Goal: Task Accomplishment & Management: Use online tool/utility

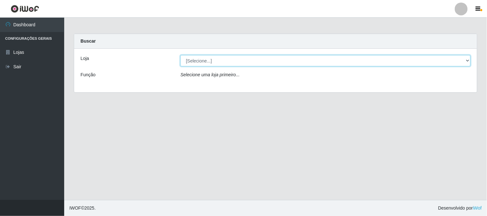
click at [462, 59] on select "[Selecione...] Casatudo BR" at bounding box center [325, 60] width 290 height 11
select select "197"
click at [180, 55] on select "[Selecione...] Casatudo BR" at bounding box center [325, 60] width 290 height 11
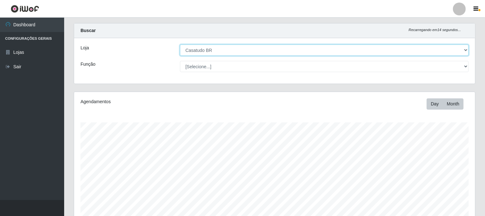
scroll to position [117, 0]
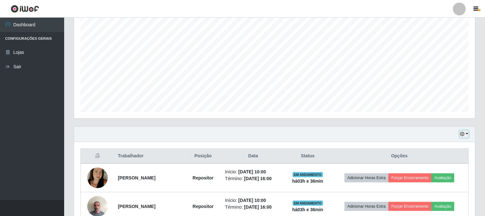
click at [468, 133] on button "button" at bounding box center [464, 134] width 9 height 7
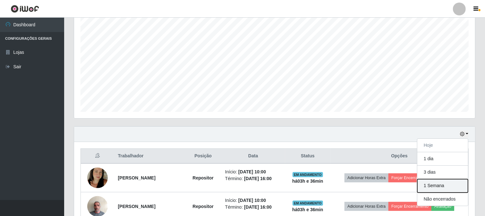
click at [439, 183] on button "1 Semana" at bounding box center [442, 185] width 51 height 13
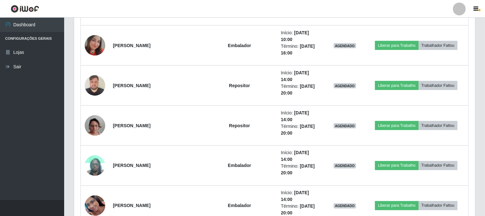
scroll to position [973, 0]
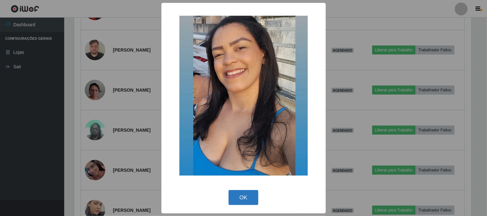
click at [248, 198] on button "OK" at bounding box center [243, 197] width 30 height 15
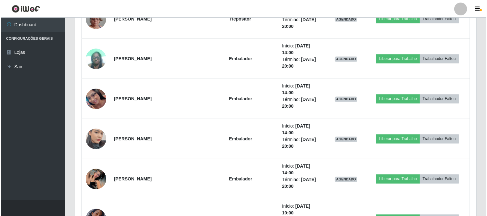
scroll to position [1080, 0]
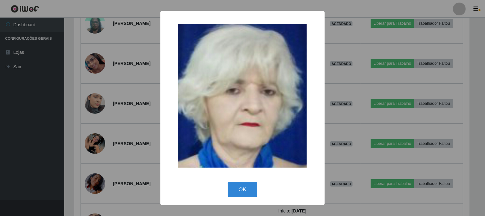
scroll to position [133, 397]
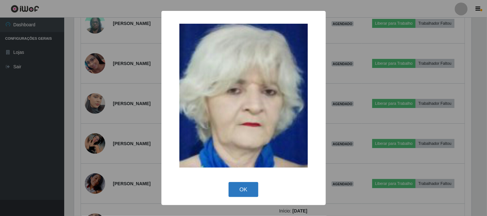
click at [246, 191] on button "OK" at bounding box center [243, 189] width 30 height 15
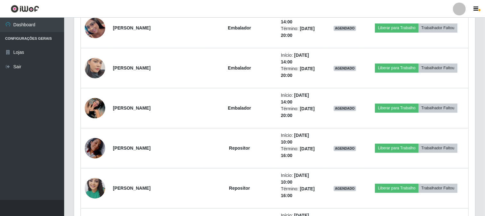
scroll to position [1151, 0]
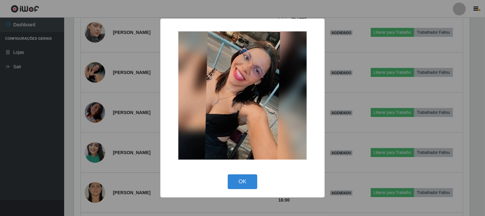
scroll to position [133, 397]
click at [240, 183] on button "OK" at bounding box center [243, 181] width 30 height 15
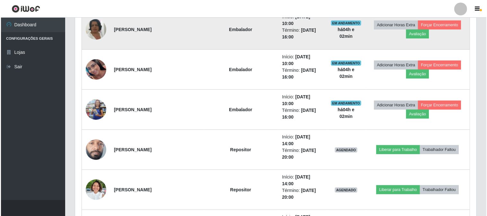
scroll to position [428, 0]
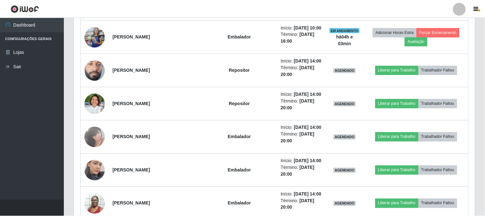
scroll to position [133, 397]
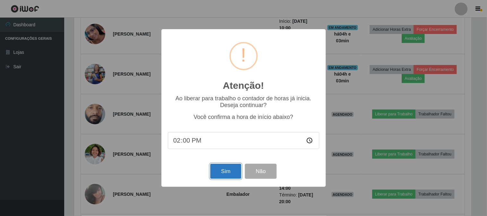
click at [235, 174] on button "Sim" at bounding box center [225, 171] width 31 height 15
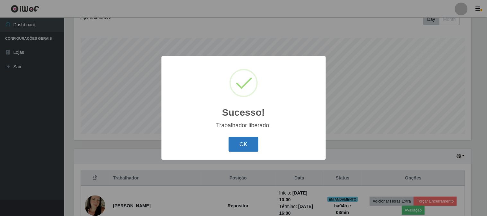
click at [249, 146] on button "OK" at bounding box center [243, 144] width 30 height 15
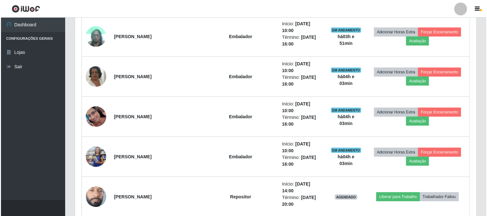
scroll to position [380, 0]
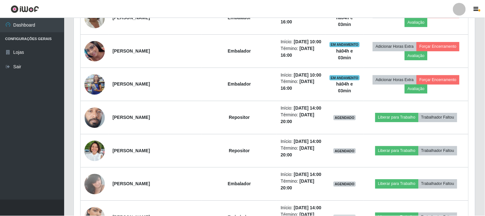
scroll to position [133, 397]
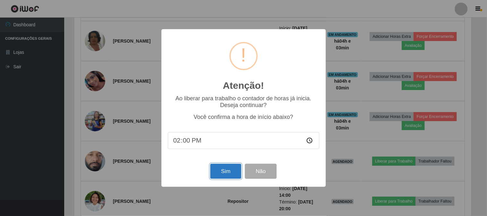
click at [231, 171] on button "Sim" at bounding box center [225, 171] width 31 height 15
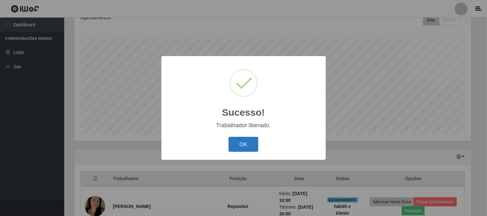
click at [255, 142] on button "OK" at bounding box center [243, 144] width 30 height 15
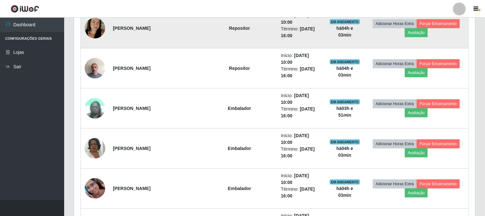
scroll to position [344, 0]
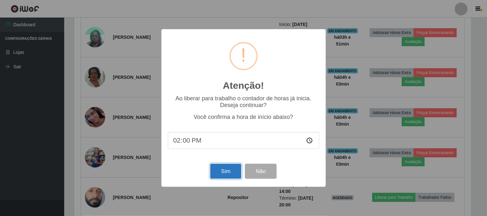
click at [220, 178] on button "Sim" at bounding box center [225, 171] width 31 height 15
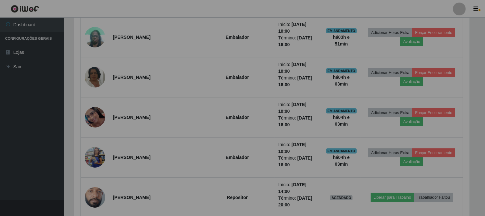
scroll to position [0, 0]
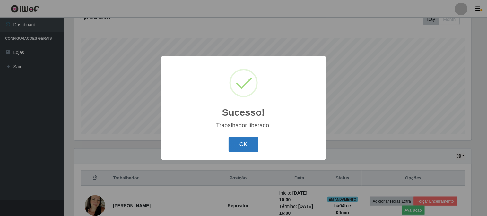
click at [249, 148] on button "OK" at bounding box center [243, 144] width 30 height 15
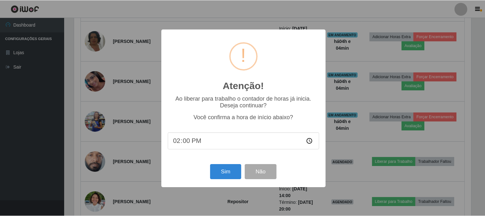
scroll to position [133, 397]
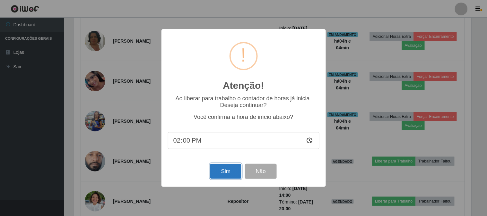
click at [223, 168] on button "Sim" at bounding box center [225, 171] width 31 height 15
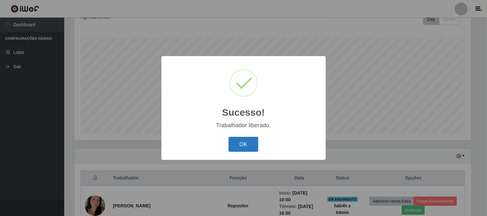
click at [254, 146] on button "OK" at bounding box center [243, 144] width 30 height 15
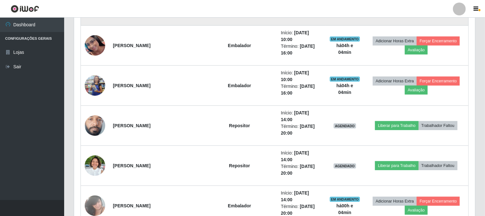
scroll to position [452, 0]
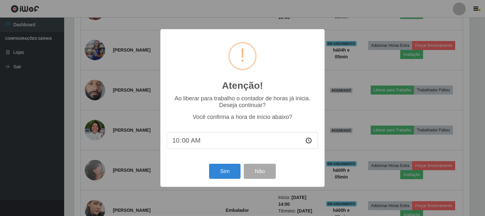
scroll to position [133, 397]
click at [217, 171] on button "Sim" at bounding box center [225, 171] width 31 height 15
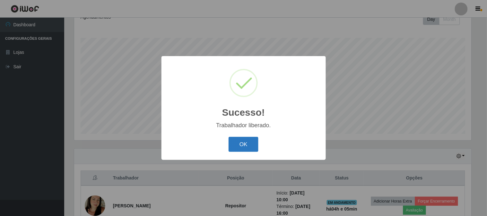
click at [233, 146] on button "OK" at bounding box center [243, 144] width 30 height 15
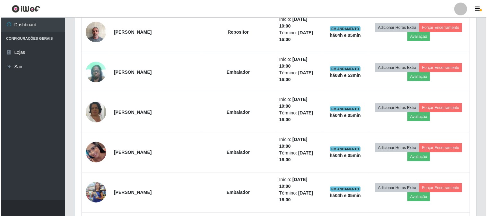
scroll to position [345, 0]
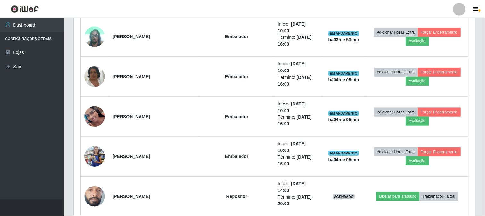
scroll to position [133, 397]
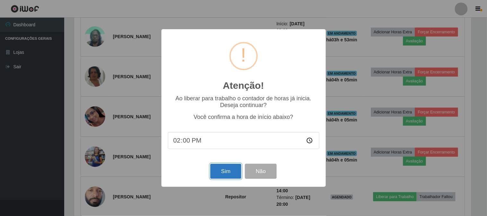
click at [233, 178] on button "Sim" at bounding box center [225, 171] width 31 height 15
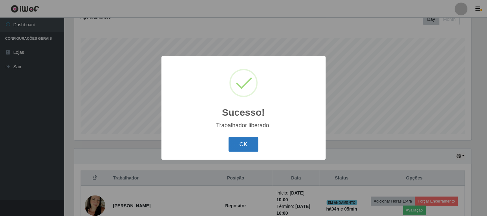
click at [246, 148] on button "OK" at bounding box center [243, 144] width 30 height 15
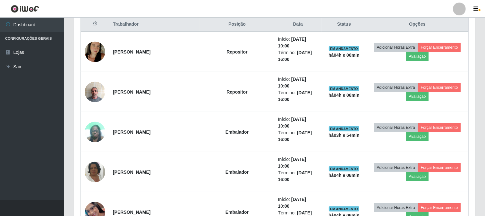
scroll to position [71, 0]
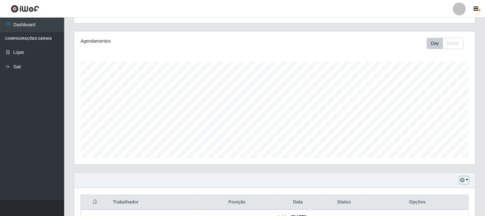
click at [467, 181] on button "button" at bounding box center [464, 180] width 9 height 7
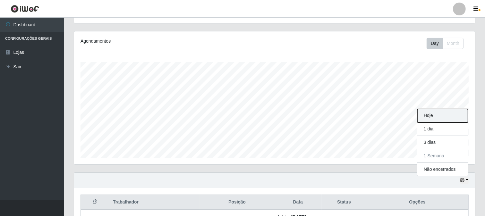
click at [441, 117] on button "Hoje" at bounding box center [442, 115] width 51 height 13
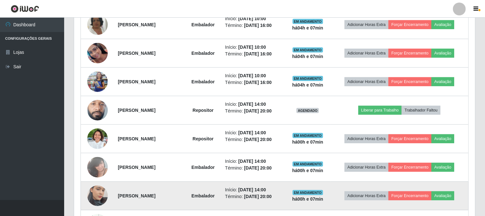
scroll to position [428, 0]
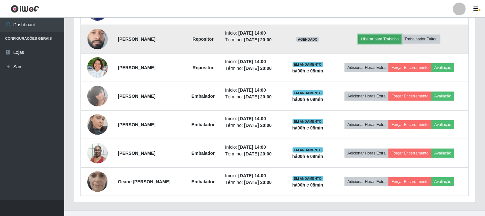
click at [387, 38] on button "Liberar para Trabalho" at bounding box center [379, 39] width 43 height 9
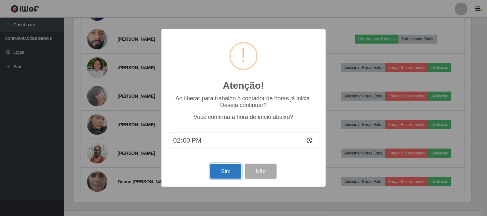
click at [222, 171] on button "Sim" at bounding box center [225, 171] width 31 height 15
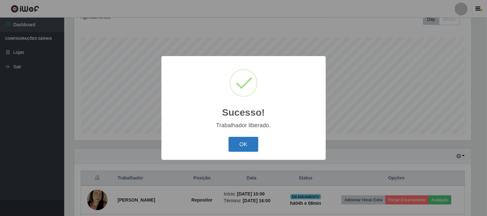
click at [244, 141] on button "OK" at bounding box center [243, 144] width 30 height 15
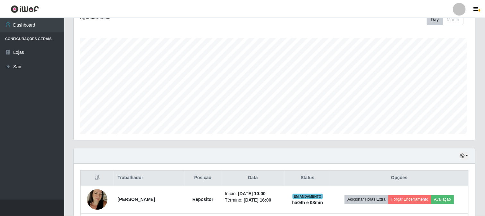
scroll to position [133, 401]
